Goal: Task Accomplishment & Management: Complete application form

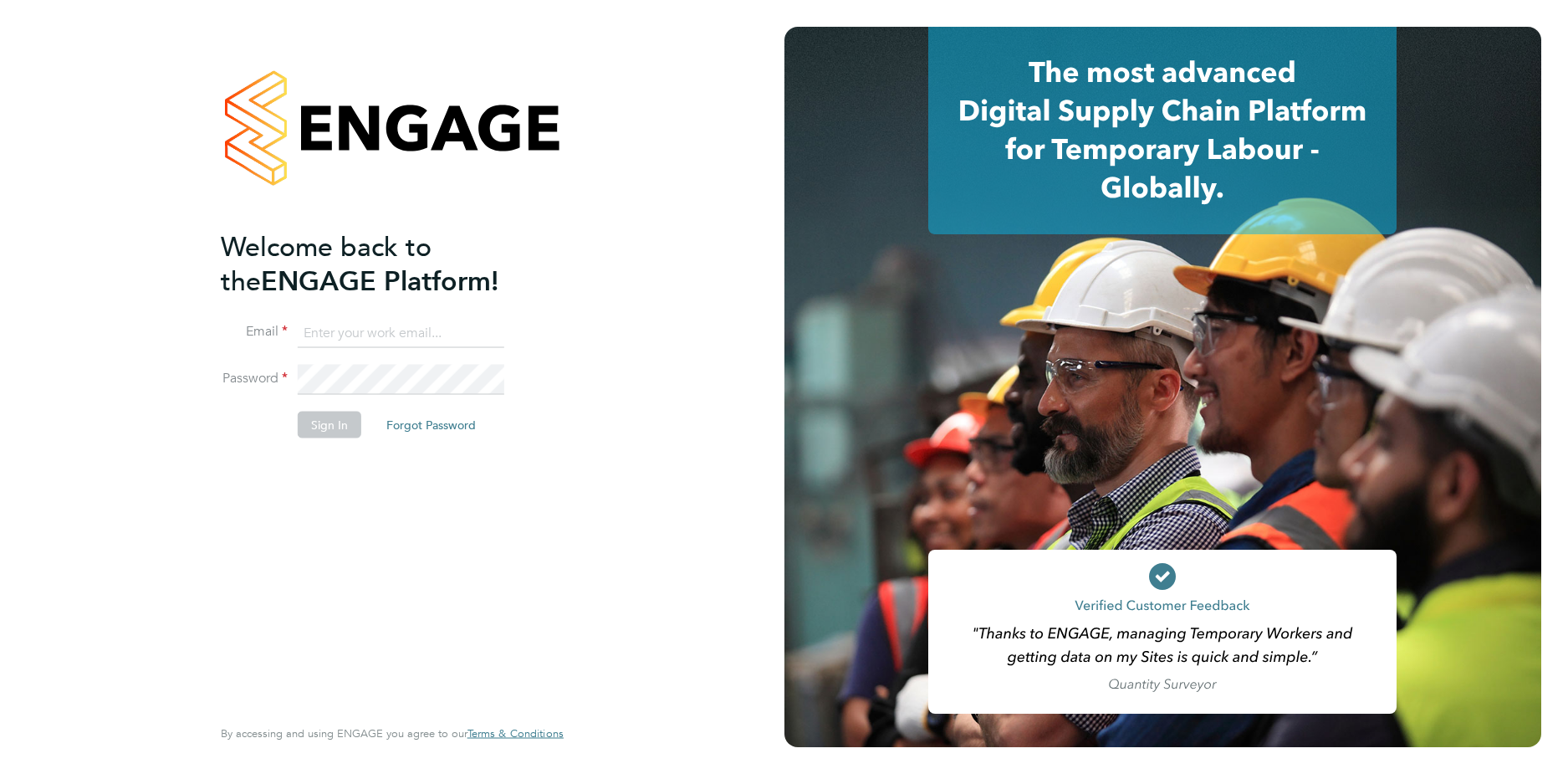
type input "codonovan@skilledcareers.co.uk"
click at [327, 413] on button "Sign In" at bounding box center [330, 424] width 64 height 26
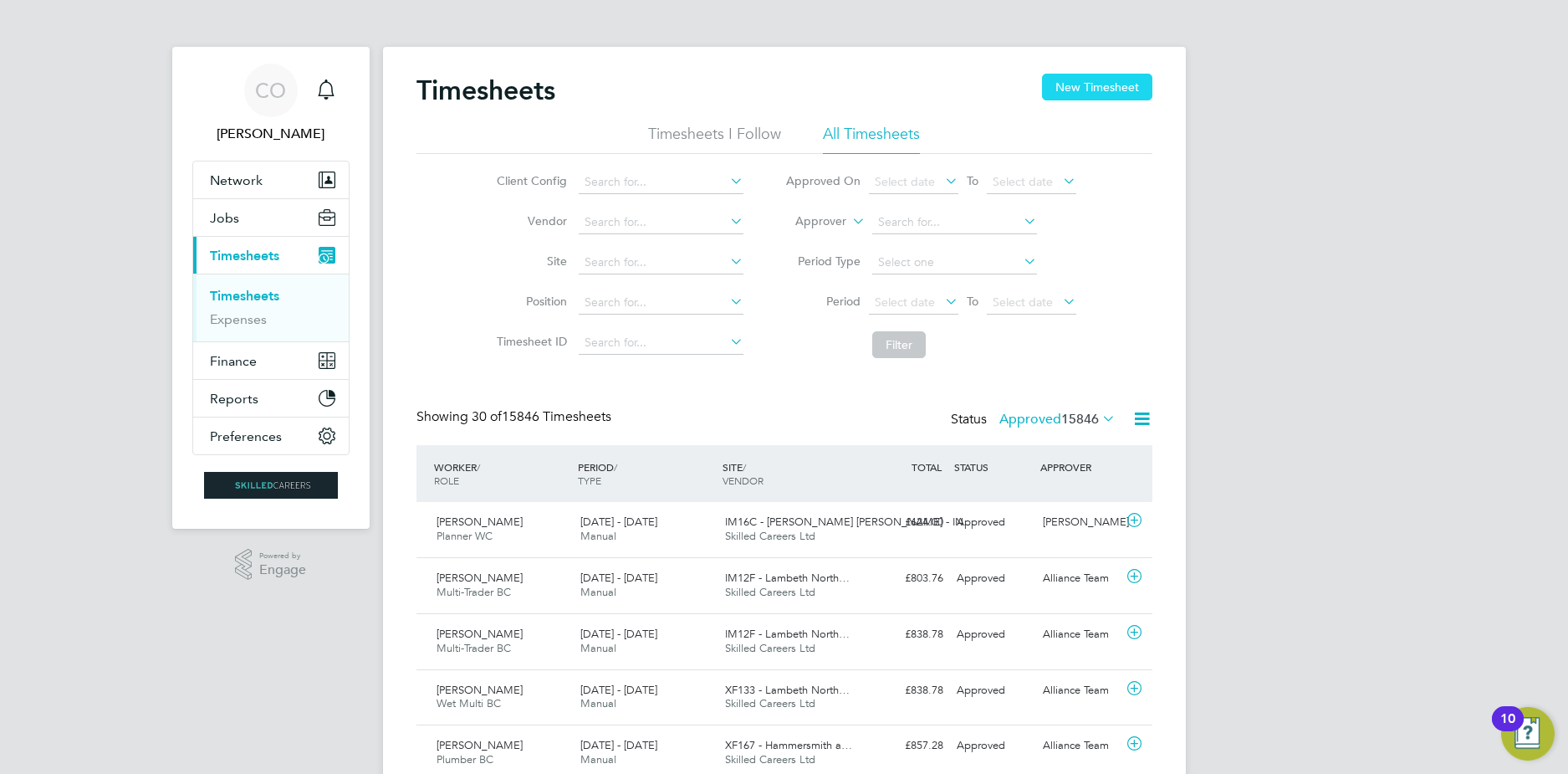
click at [1090, 94] on button "New Timesheet" at bounding box center [1097, 86] width 111 height 26
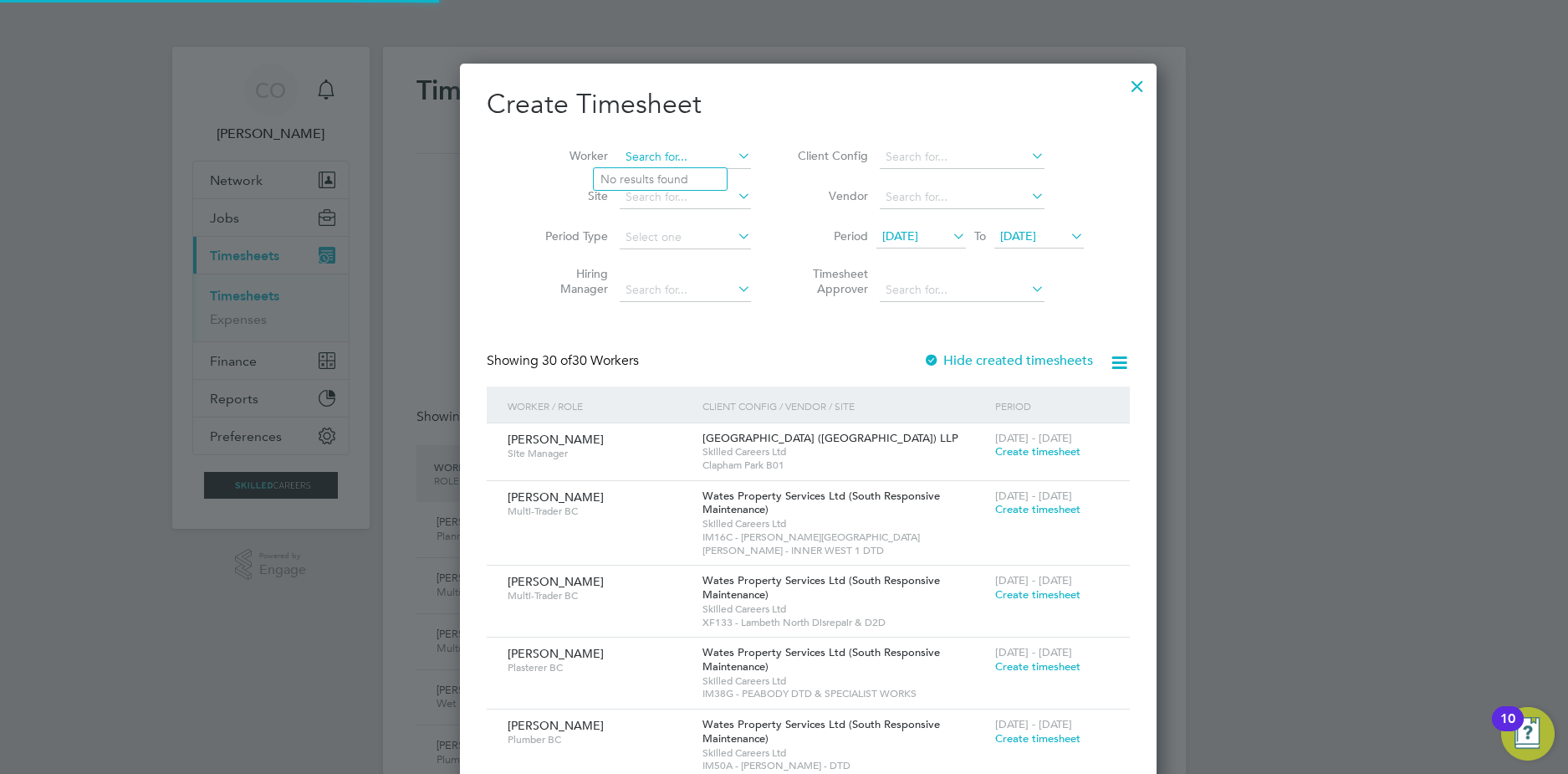
click at [680, 154] on input at bounding box center [685, 157] width 132 height 24
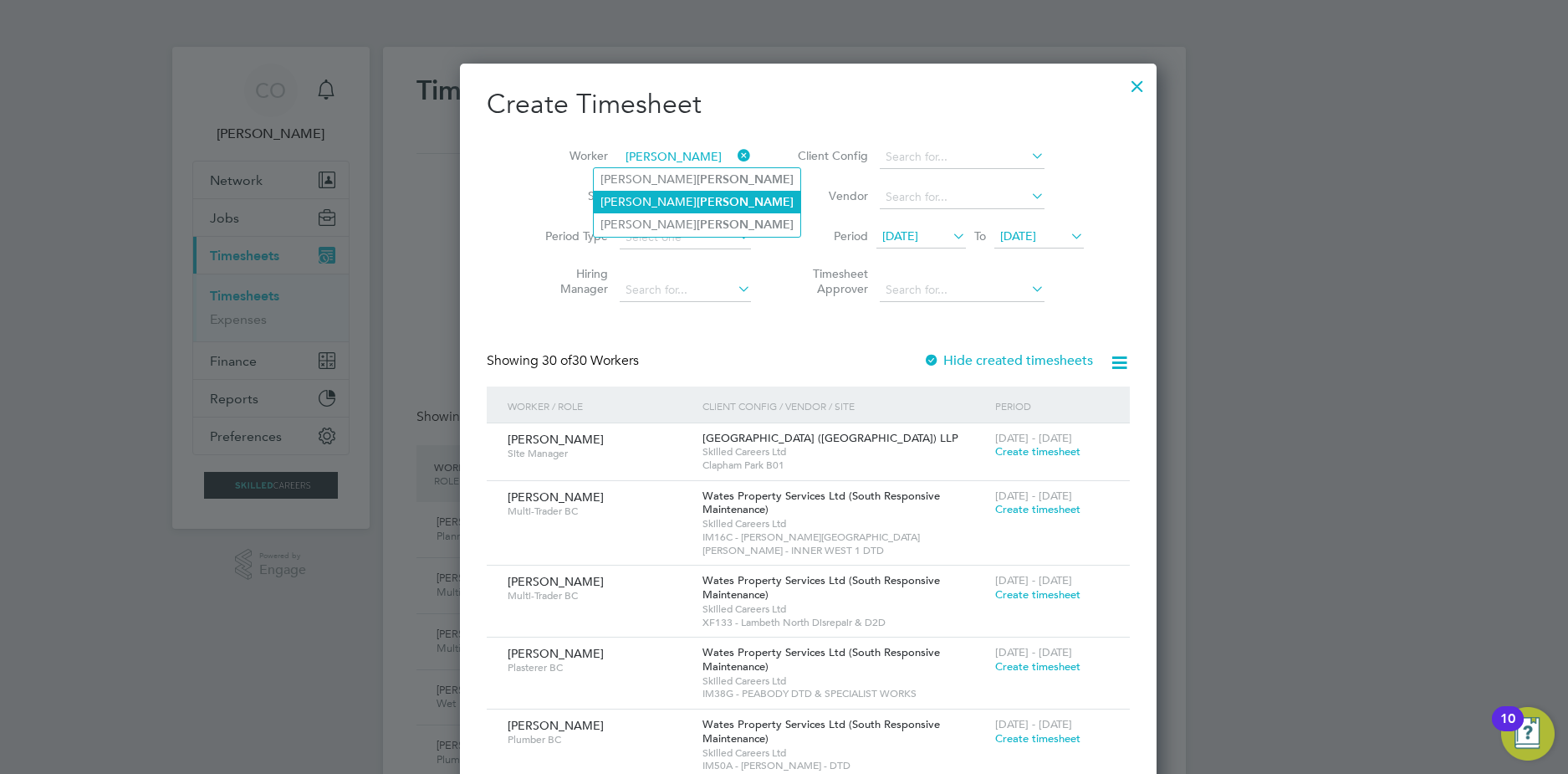
click at [696, 203] on b "[PERSON_NAME]" at bounding box center [745, 203] width 97 height 15
type input "[PERSON_NAME]"
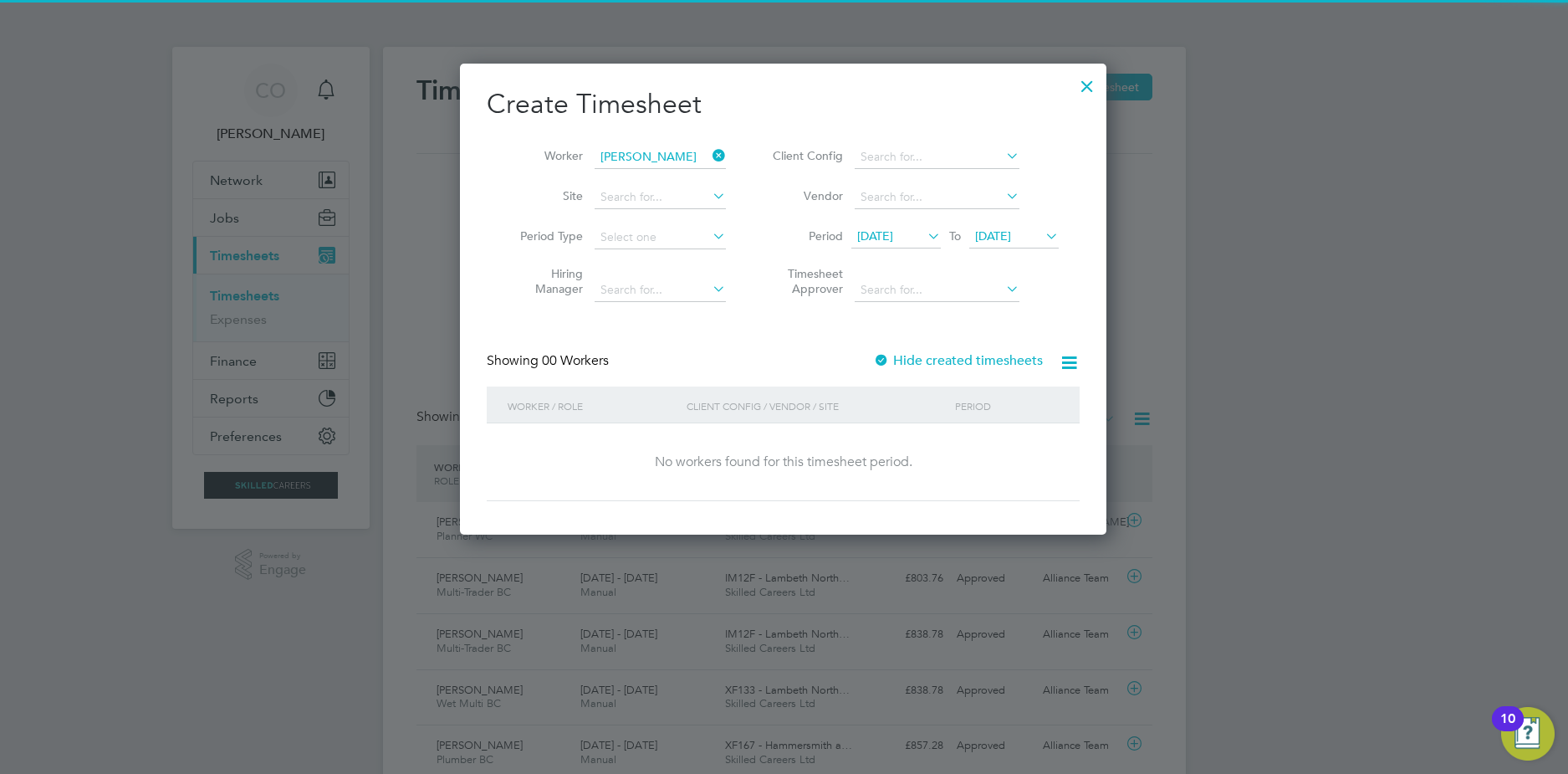
click at [884, 354] on div at bounding box center [881, 362] width 16 height 16
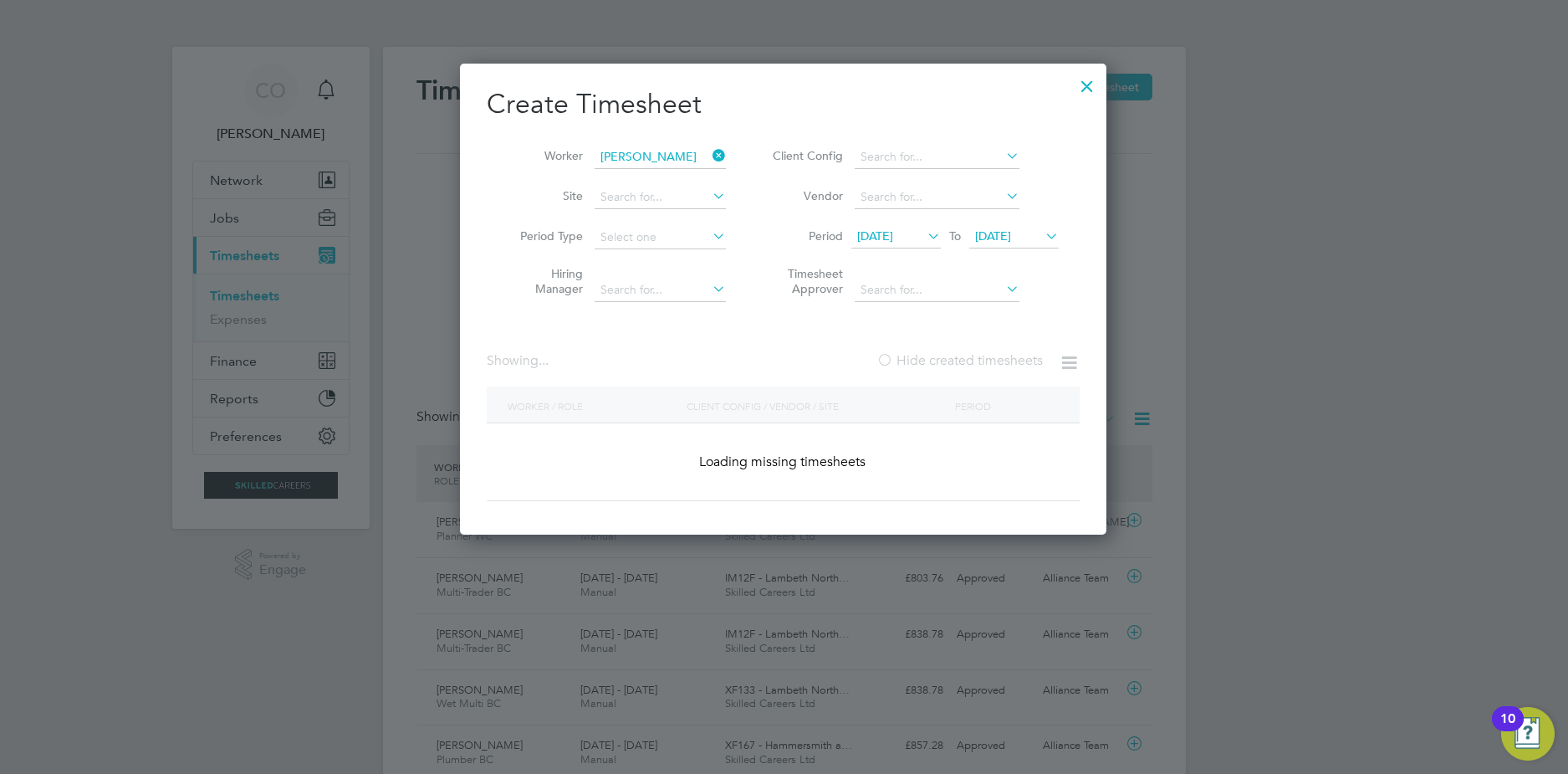
click at [892, 358] on label "Hide created timesheets" at bounding box center [959, 361] width 166 height 16
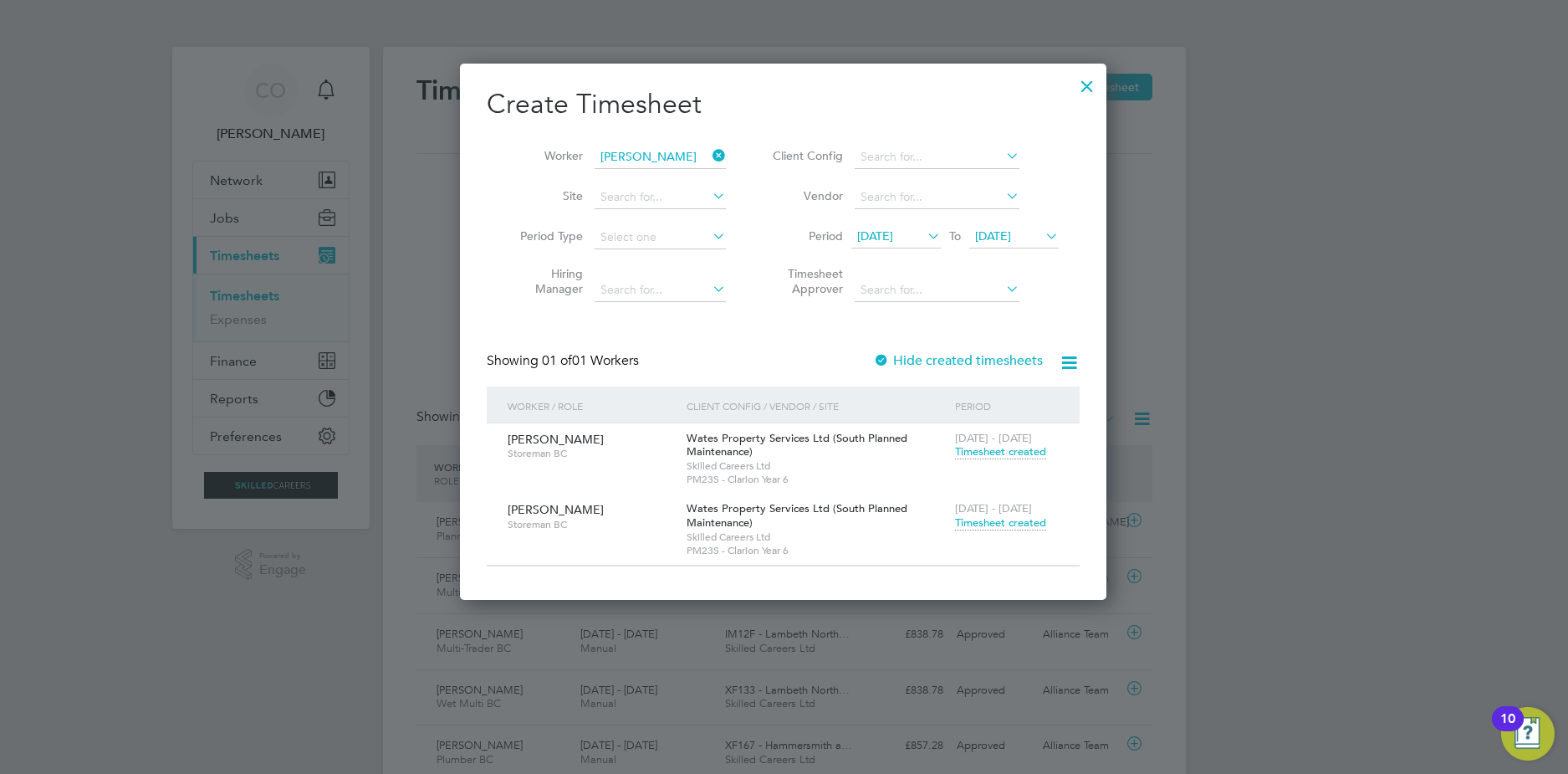
click at [986, 527] on span "Timesheet created" at bounding box center [1001, 522] width 91 height 15
